Goal: Task Accomplishment & Management: Complete application form

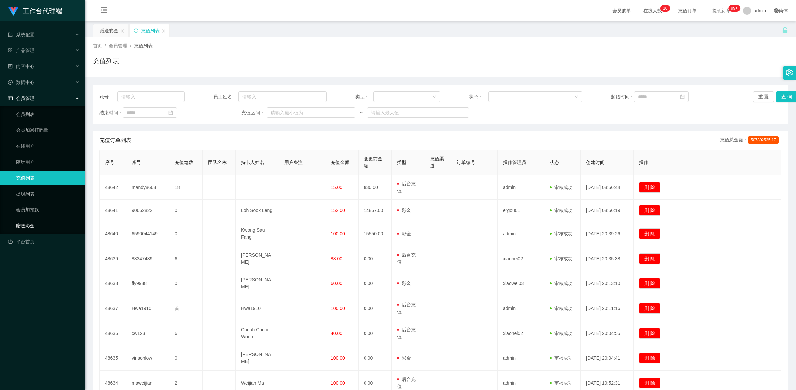
click at [33, 222] on link "赠送彩金" at bounding box center [48, 225] width 64 height 13
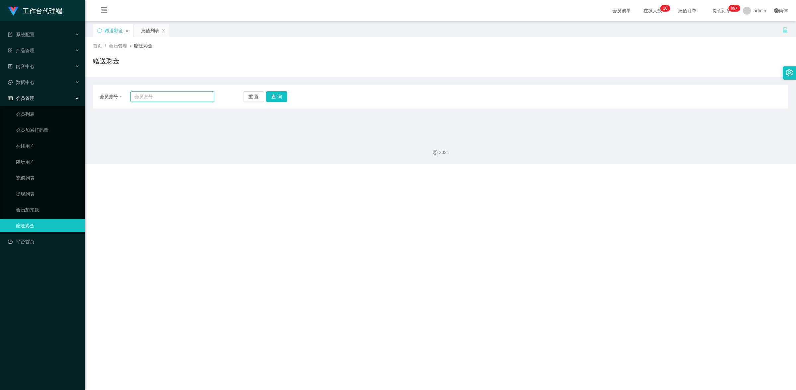
click at [171, 92] on input "text" at bounding box center [172, 96] width 84 height 11
paste input "zack001"
type input "zack001"
click at [274, 97] on button "查 询" at bounding box center [276, 96] width 21 height 11
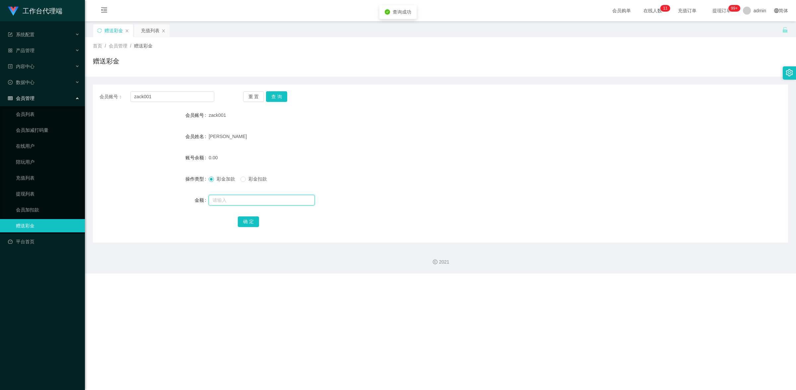
click at [229, 199] on input "text" at bounding box center [262, 200] width 106 height 11
type input "500"
click at [240, 224] on button "确 定" at bounding box center [248, 221] width 21 height 11
drag, startPoint x: 157, startPoint y: 95, endPoint x: 134, endPoint y: 89, distance: 24.0
click at [134, 89] on div "会员账号： zack001 重 置 查 询 会员账号 zack001 会员姓名 [PERSON_NAME] 账号余额 500.00 操作类型 彩金加款 彩金扣…" at bounding box center [440, 164] width 695 height 158
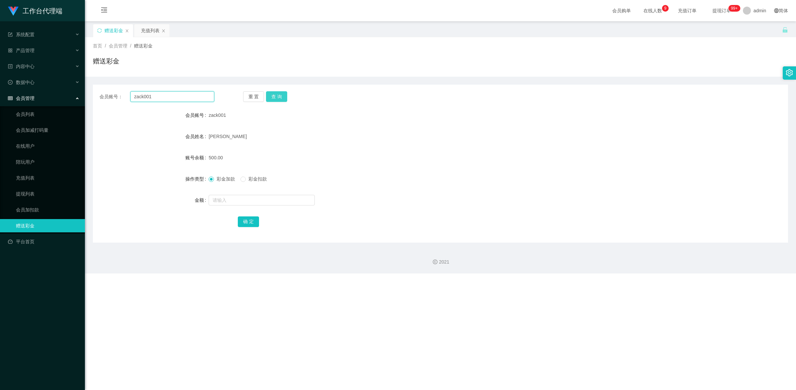
paste input "86208127"
type input "86208127"
click at [272, 96] on button "查 询" at bounding box center [276, 96] width 21 height 11
click at [254, 204] on input "text" at bounding box center [262, 200] width 106 height 11
type input "500"
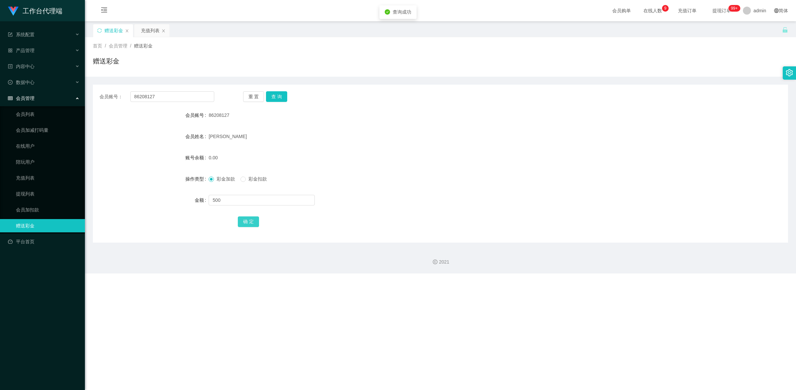
click at [251, 223] on button "确 定" at bounding box center [248, 221] width 21 height 11
drag, startPoint x: 158, startPoint y: 92, endPoint x: 127, endPoint y: 84, distance: 32.2
click at [127, 84] on div "会员账号： 86208127 重 置 查 询 会员账号 86208127 会员姓名 [PERSON_NAME] 账号余额 500.00 操作类型 彩金加款 彩…" at bounding box center [440, 160] width 695 height 166
paste input "zack001"
type input "zack001"
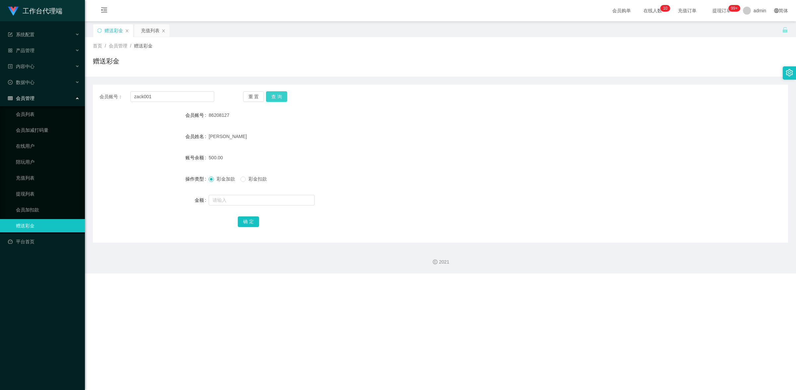
click at [281, 98] on button "查 询" at bounding box center [276, 96] width 21 height 11
click at [236, 202] on input "text" at bounding box center [262, 200] width 106 height 11
click at [244, 181] on span at bounding box center [242, 178] width 5 height 5
click at [244, 203] on input "text" at bounding box center [262, 200] width 106 height 11
type input "500"
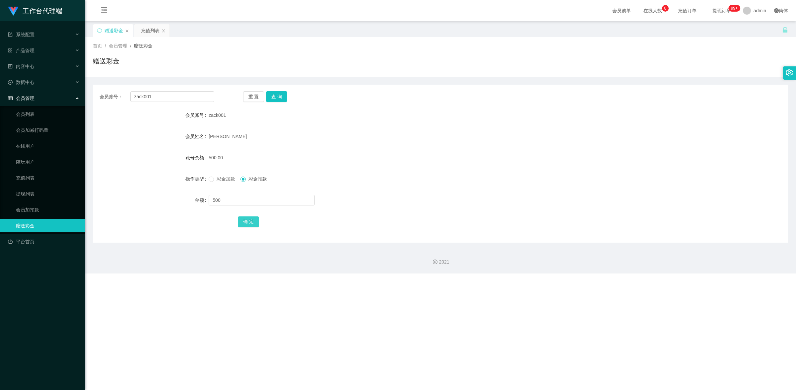
click at [253, 224] on button "确 定" at bounding box center [248, 221] width 21 height 11
drag, startPoint x: 177, startPoint y: 95, endPoint x: 124, endPoint y: 95, distance: 53.7
click at [124, 95] on div "会员账号： zack001" at bounding box center [156, 96] width 115 height 11
paste input "stst0819"
type input "stst0819"
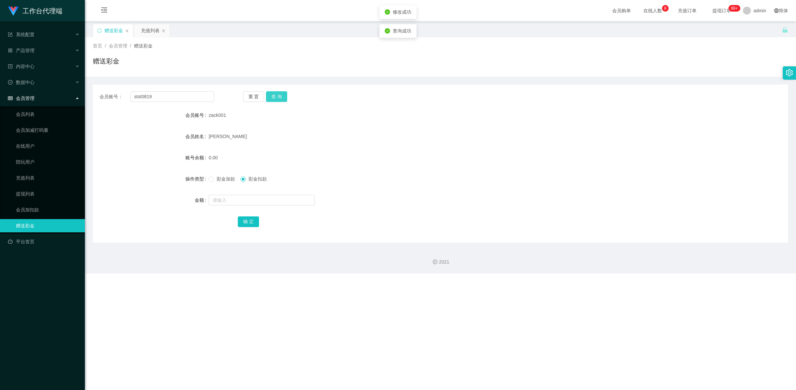
click at [281, 97] on button "查 询" at bounding box center [276, 96] width 21 height 11
click at [212, 181] on span at bounding box center [211, 178] width 5 height 5
click at [281, 95] on button "查 询" at bounding box center [276, 96] width 21 height 11
